Goal: Browse casually

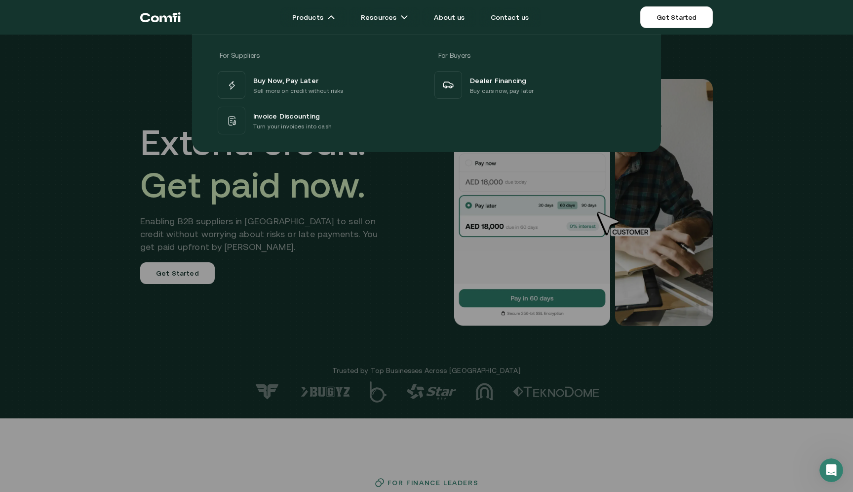
click at [239, 340] on div at bounding box center [426, 281] width 853 height 492
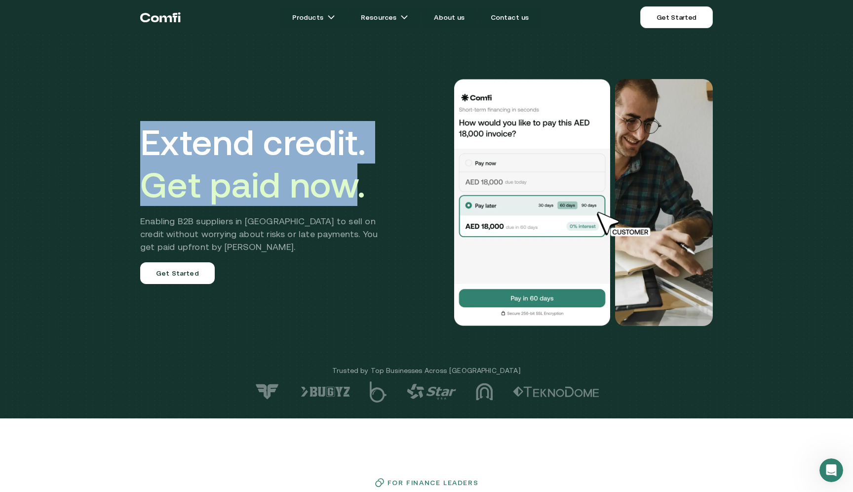
drag, startPoint x: 141, startPoint y: 138, endPoint x: 359, endPoint y: 182, distance: 222.6
click at [359, 182] on h1 "Extend credit. Get paid now." at bounding box center [266, 163] width 252 height 85
drag, startPoint x: 378, startPoint y: 188, endPoint x: 141, endPoint y: 139, distance: 242.5
click at [141, 139] on h1 "Extend credit. Get paid now." at bounding box center [266, 163] width 252 height 85
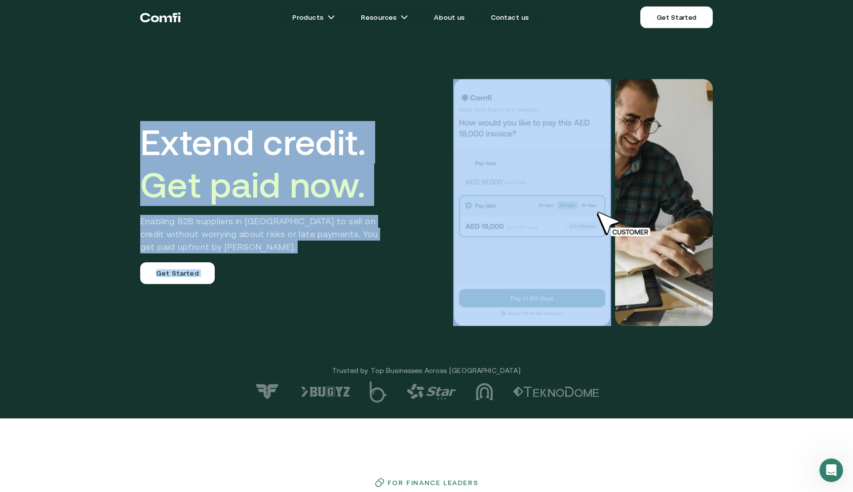
drag, startPoint x: 129, startPoint y: 137, endPoint x: 400, endPoint y: 193, distance: 276.7
click at [400, 193] on div "Extend credit. Get paid now. Enabling B2B suppliers in [GEOGRAPHIC_DATA] to sel…" at bounding box center [426, 209] width 853 height 418
click at [398, 192] on div "Extend credit. Get paid now. Enabling B2B suppliers in [GEOGRAPHIC_DATA] to sel…" at bounding box center [426, 203] width 593 height 326
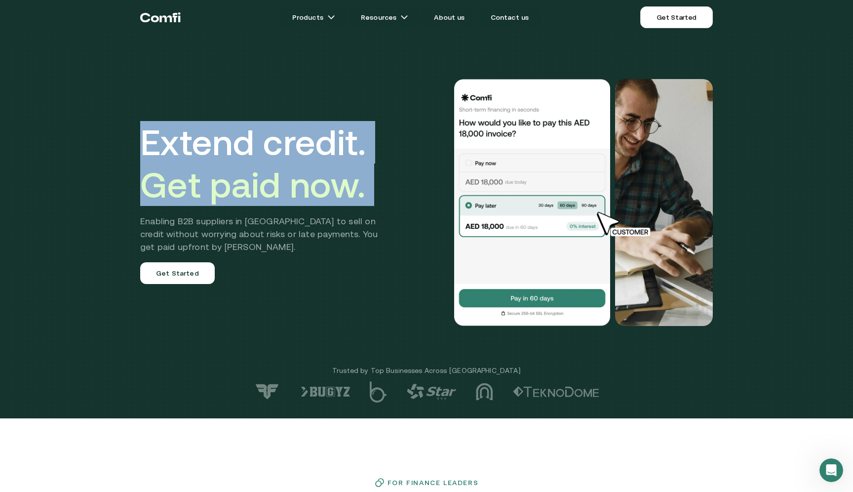
drag, startPoint x: 398, startPoint y: 192, endPoint x: 158, endPoint y: 138, distance: 245.9
click at [158, 138] on div "Extend credit. Get paid now. Enabling B2B suppliers in [GEOGRAPHIC_DATA] to sel…" at bounding box center [426, 203] width 593 height 326
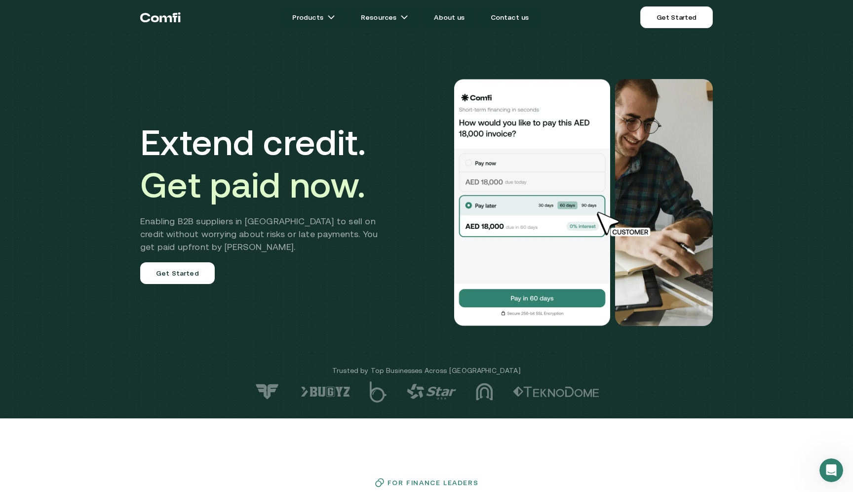
click at [134, 139] on div "Extend credit. Get paid now. Enabling B2B suppliers in [GEOGRAPHIC_DATA] to sel…" at bounding box center [426, 203] width 593 height 326
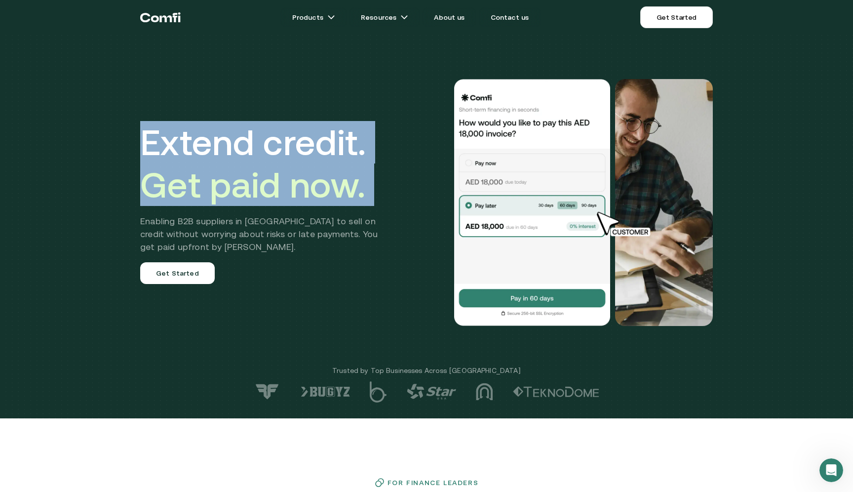
drag, startPoint x: 134, startPoint y: 139, endPoint x: 397, endPoint y: 194, distance: 268.3
click at [397, 194] on div "Extend credit. Get paid now. Enabling B2B suppliers in [GEOGRAPHIC_DATA] to sel…" at bounding box center [426, 203] width 593 height 326
click at [395, 189] on div "Extend credit. Get paid now. Enabling B2B suppliers in [GEOGRAPHIC_DATA] to sel…" at bounding box center [426, 203] width 593 height 326
drag, startPoint x: 394, startPoint y: 187, endPoint x: 133, endPoint y: 138, distance: 264.8
click at [133, 138] on div "Extend credit. Get paid now. Enabling B2B suppliers in [GEOGRAPHIC_DATA] to sel…" at bounding box center [426, 203] width 593 height 326
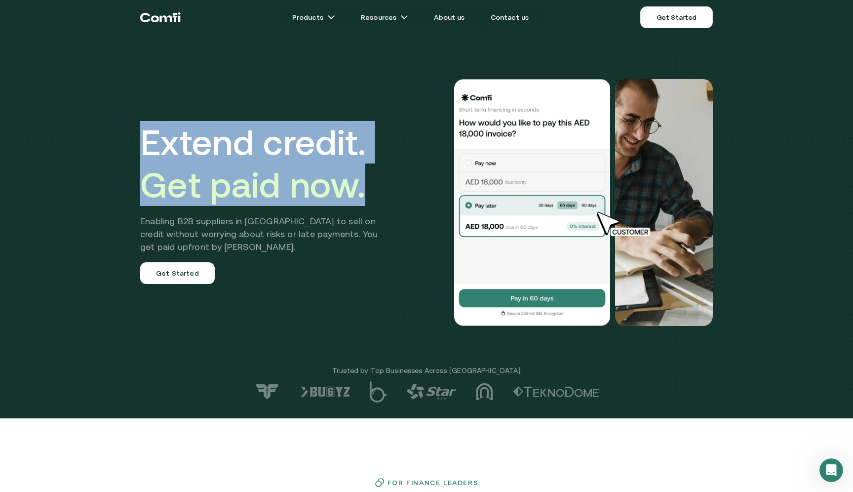
click at [133, 138] on div "Extend credit. Get paid now. Enabling B2B suppliers in [GEOGRAPHIC_DATA] to sel…" at bounding box center [426, 203] width 593 height 326
drag, startPoint x: 133, startPoint y: 138, endPoint x: 396, endPoint y: 186, distance: 267.0
click at [397, 186] on div "Extend credit. Get paid now. Enabling B2B suppliers in [GEOGRAPHIC_DATA] to sel…" at bounding box center [426, 203] width 593 height 326
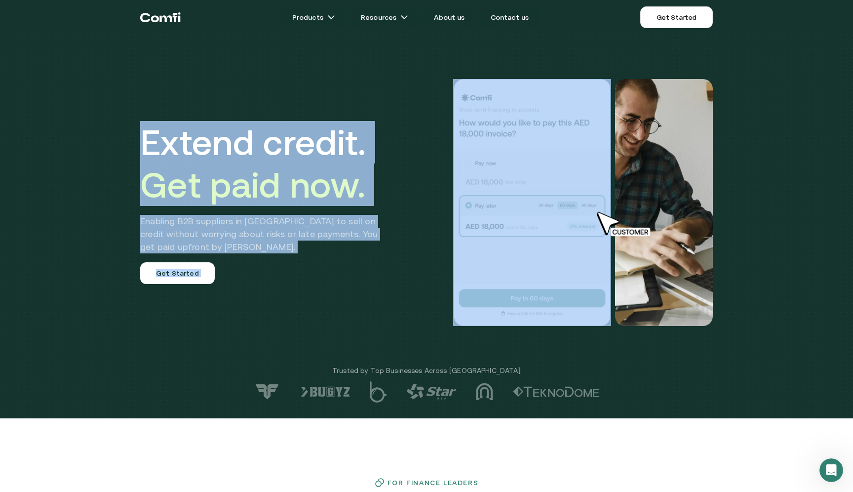
drag, startPoint x: 402, startPoint y: 190, endPoint x: 56, endPoint y: 102, distance: 357.1
click at [56, 102] on div "Extend credit. Get paid now. Enabling B2B suppliers in [GEOGRAPHIC_DATA] to sel…" at bounding box center [426, 209] width 853 height 418
click at [109, 130] on div "Extend credit. Get paid now. Enabling B2B suppliers in [GEOGRAPHIC_DATA] to sel…" at bounding box center [426, 209] width 853 height 418
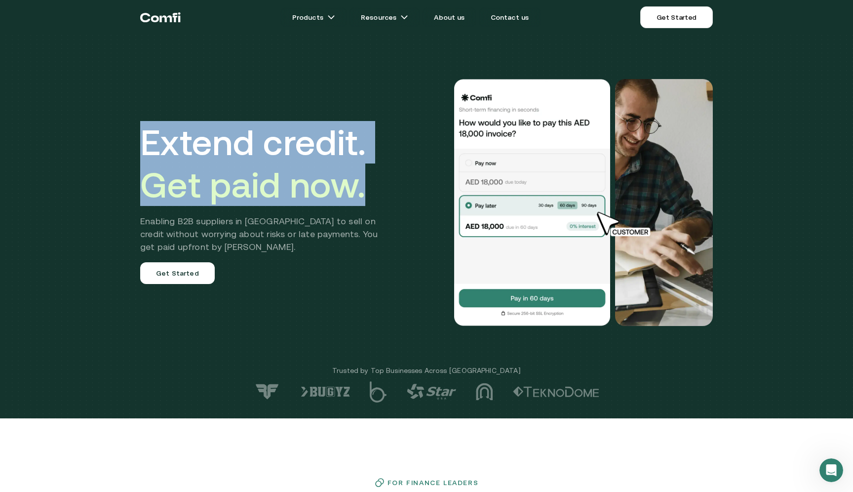
drag, startPoint x: 127, startPoint y: 130, endPoint x: 397, endPoint y: 185, distance: 275.5
click at [397, 184] on div "Extend credit. Get paid now. Enabling B2B suppliers in [GEOGRAPHIC_DATA] to sel…" at bounding box center [426, 209] width 853 height 418
click at [392, 181] on h1 "Extend credit. Get paid now." at bounding box center [266, 163] width 252 height 85
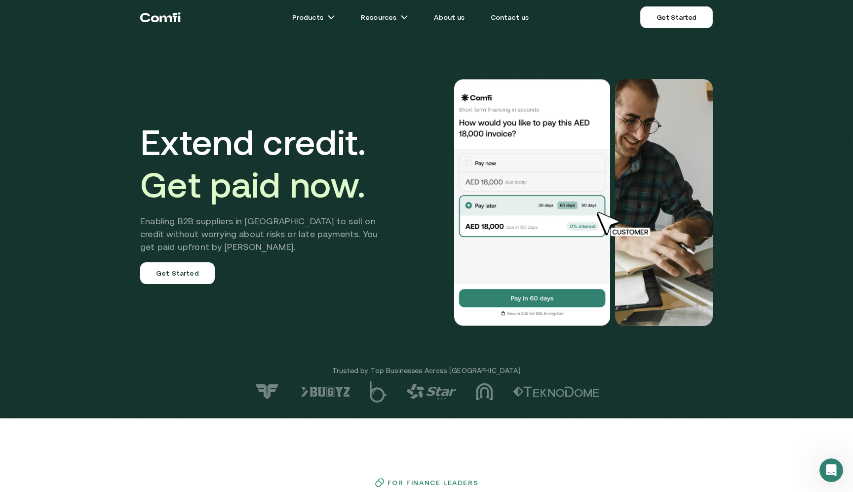
click at [408, 186] on div at bounding box center [558, 202] width 309 height 247
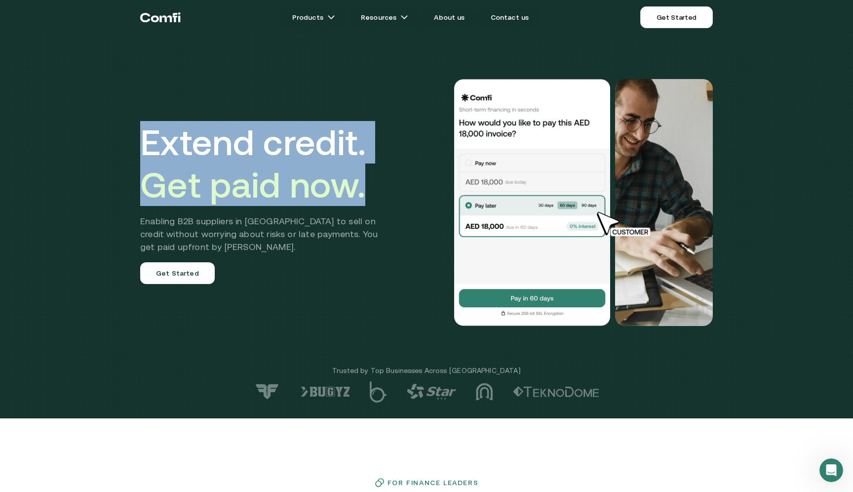
drag, startPoint x: 132, startPoint y: 142, endPoint x: 388, endPoint y: 184, distance: 259.8
click at [388, 184] on div "Extend credit. Get paid now. Enabling B2B suppliers in [GEOGRAPHIC_DATA] to sel…" at bounding box center [426, 203] width 593 height 326
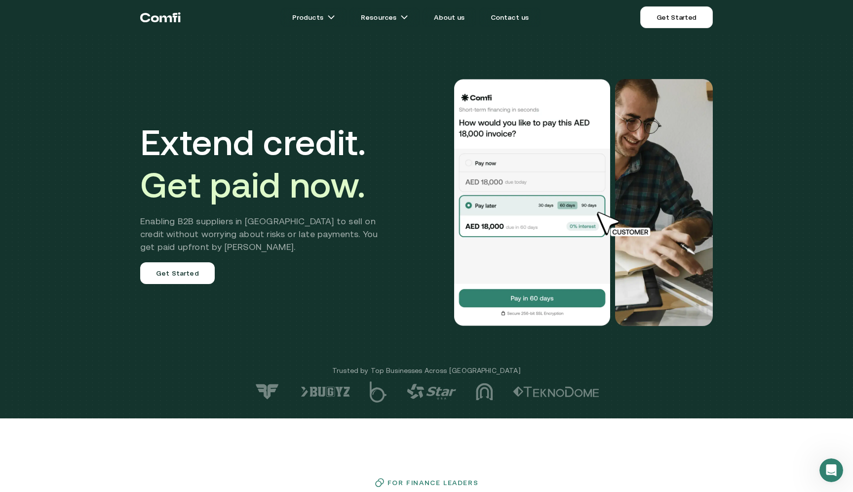
click at [312, 241] on h2 "Enabling B2B suppliers in [GEOGRAPHIC_DATA] to sell on credit without worrying …" at bounding box center [266, 234] width 252 height 39
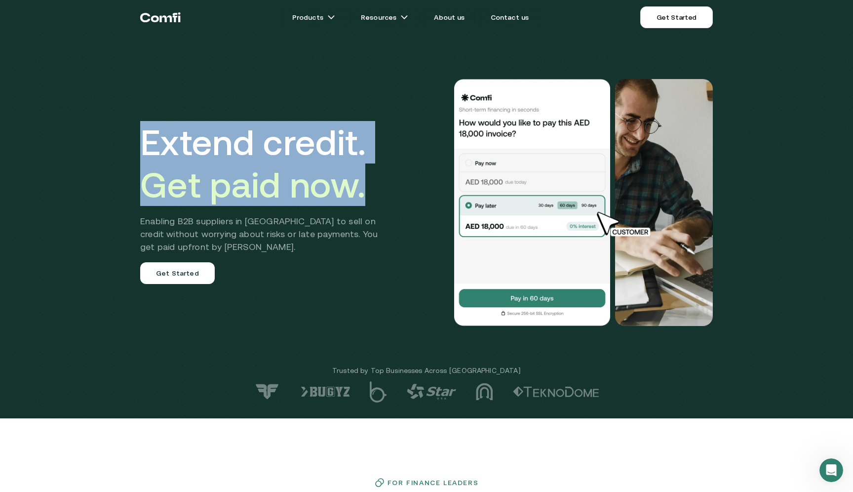
drag, startPoint x: 144, startPoint y: 140, endPoint x: 384, endPoint y: 184, distance: 243.6
click at [384, 184] on h1 "Extend credit. Get paid now." at bounding box center [266, 163] width 252 height 85
click at [133, 147] on div "Extend credit. Get paid now. Enabling B2B suppliers in [GEOGRAPHIC_DATA] to sel…" at bounding box center [426, 203] width 593 height 326
drag, startPoint x: 134, startPoint y: 140, endPoint x: 395, endPoint y: 182, distance: 264.1
click at [395, 182] on div "Extend credit. Get paid now. Enabling B2B suppliers in [GEOGRAPHIC_DATA] to sel…" at bounding box center [426, 203] width 593 height 326
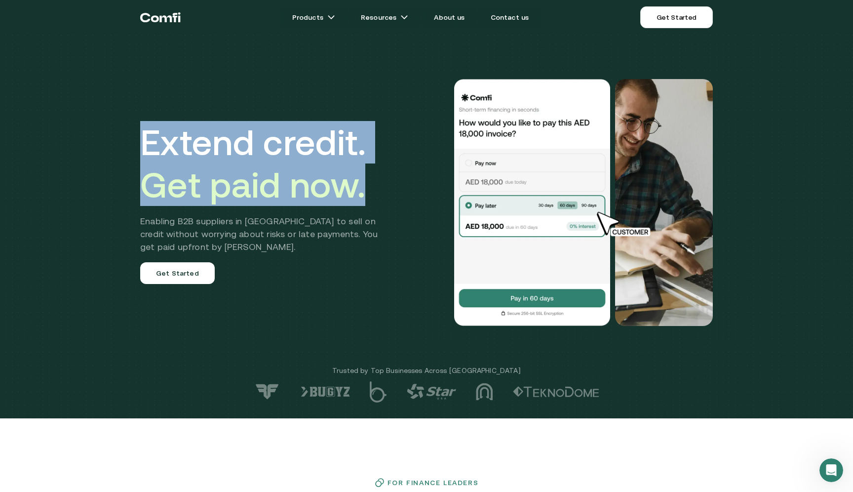
click at [137, 142] on div "Extend credit. Get paid now. Enabling B2B suppliers in [GEOGRAPHIC_DATA] to sel…" at bounding box center [426, 203] width 593 height 326
drag, startPoint x: 126, startPoint y: 131, endPoint x: 385, endPoint y: 176, distance: 262.7
click at [384, 176] on div "Extend credit. Get paid now. Enabling B2B suppliers in [GEOGRAPHIC_DATA] to sel…" at bounding box center [426, 209] width 853 height 418
click at [128, 132] on div "Extend credit. Get paid now. Enabling B2B suppliers in [GEOGRAPHIC_DATA] to sel…" at bounding box center [426, 209] width 853 height 418
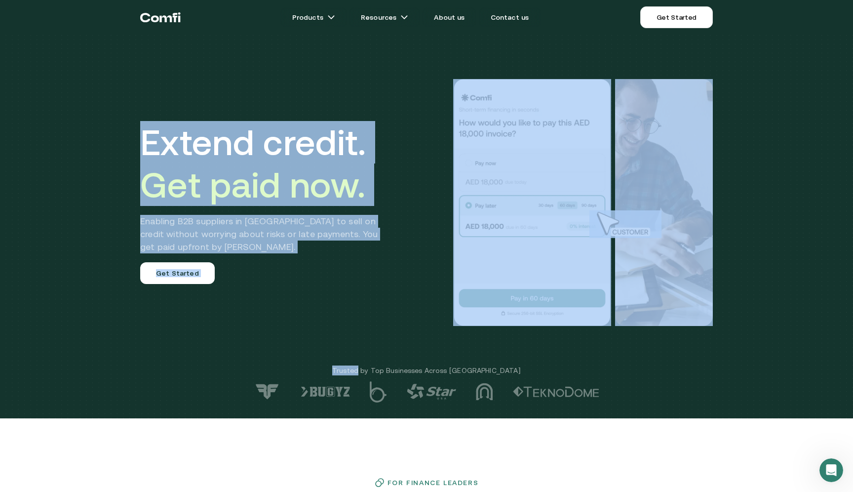
drag, startPoint x: 128, startPoint y: 132, endPoint x: 404, endPoint y: 178, distance: 279.7
click at [404, 178] on div "Extend credit. Get paid now. Enabling B2B suppliers in [GEOGRAPHIC_DATA] to sel…" at bounding box center [426, 209] width 853 height 418
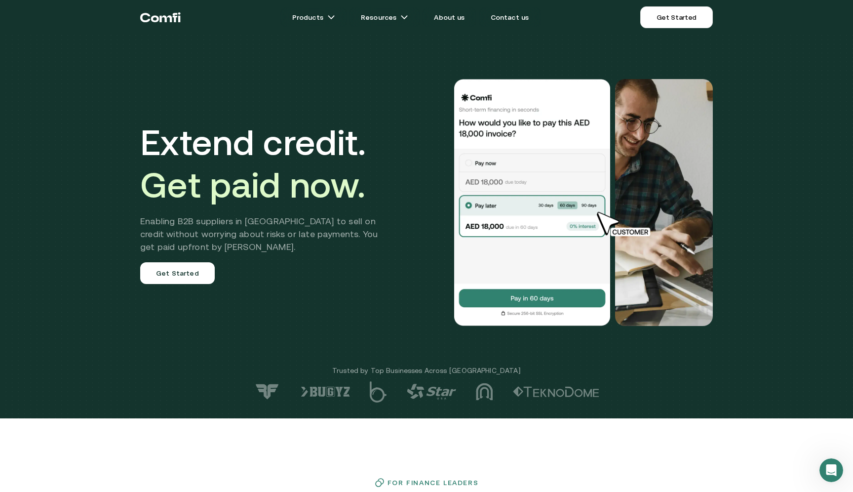
click at [369, 198] on h1 "Extend credit. Get paid now." at bounding box center [266, 163] width 252 height 85
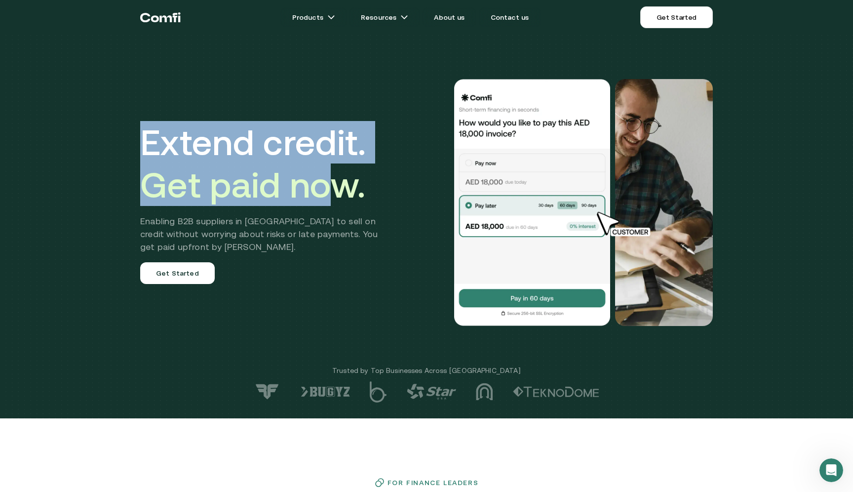
drag, startPoint x: 147, startPoint y: 141, endPoint x: 328, endPoint y: 163, distance: 182.6
click at [328, 163] on div "Extend credit. Get paid now. Enabling B2B suppliers in [GEOGRAPHIC_DATA] to sel…" at bounding box center [426, 203] width 593 height 326
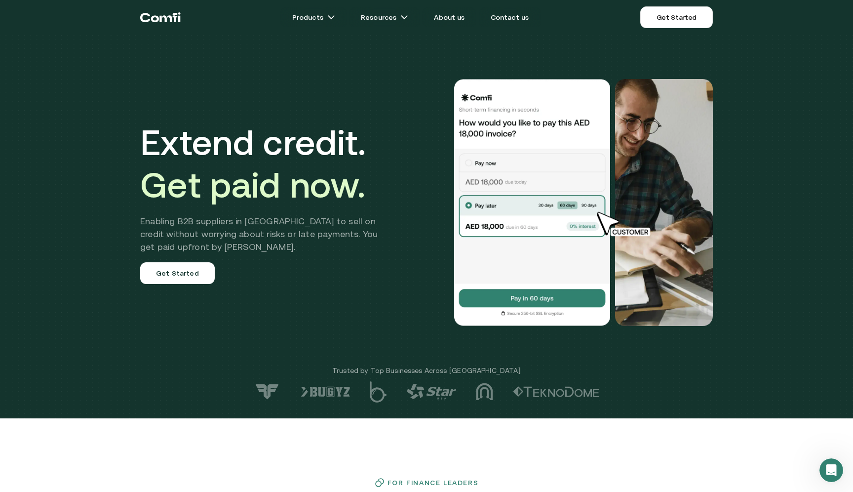
click at [151, 144] on h1 "Extend credit. Get paid now." at bounding box center [266, 163] width 252 height 85
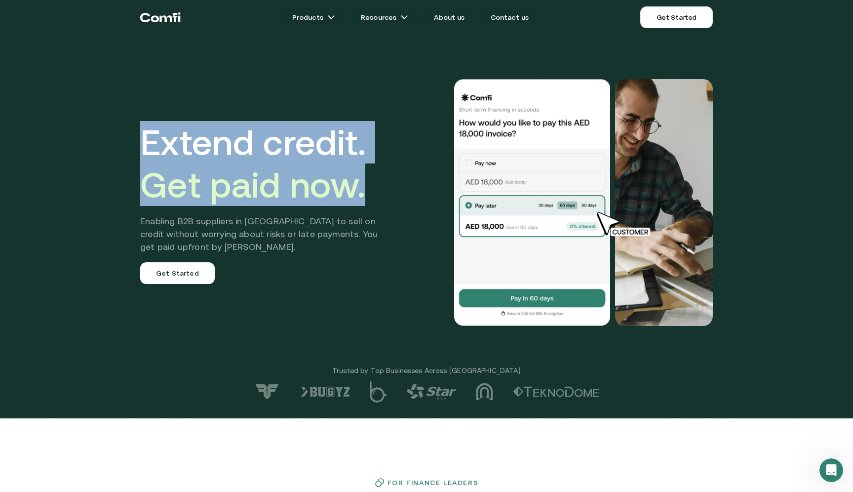
drag, startPoint x: 143, startPoint y: 142, endPoint x: 375, endPoint y: 180, distance: 235.1
click at [375, 180] on h1 "Extend credit. Get paid now." at bounding box center [266, 163] width 252 height 85
click at [269, 189] on span "Get paid now." at bounding box center [252, 184] width 225 height 40
